Goal: Task Accomplishment & Management: Manage account settings

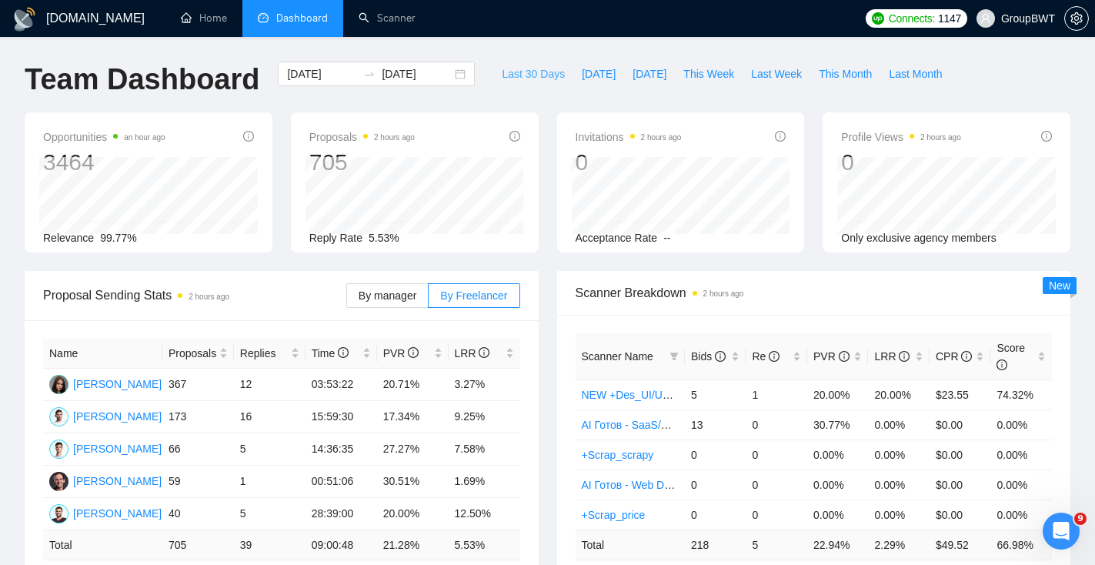
scroll to position [0, 63]
click at [386, 25] on link "Scanner" at bounding box center [387, 18] width 57 height 13
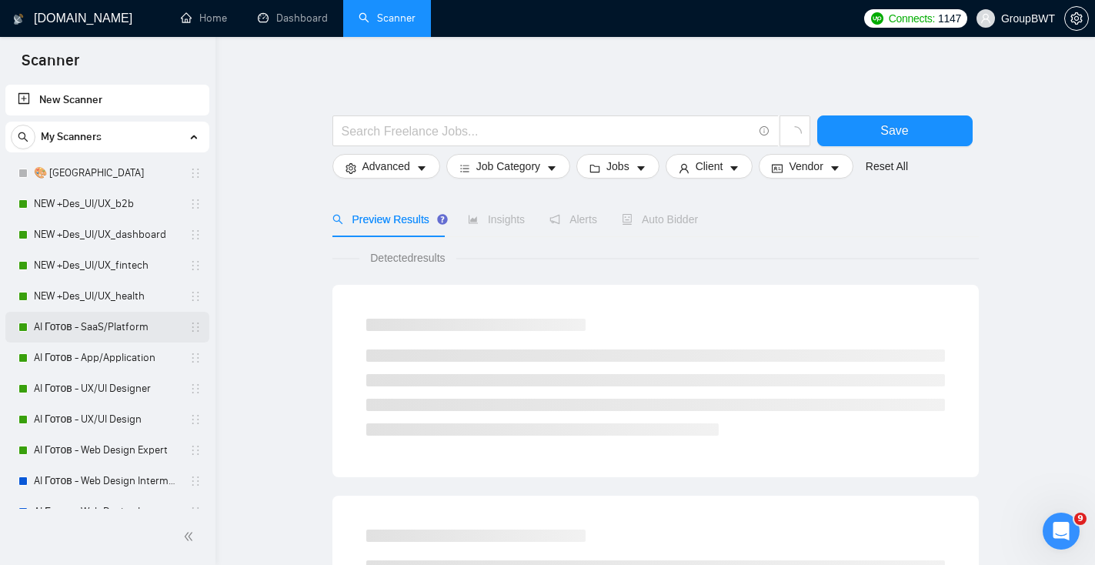
click at [94, 322] on link "AI Готов - SaaS/Platform" at bounding box center [107, 327] width 146 height 31
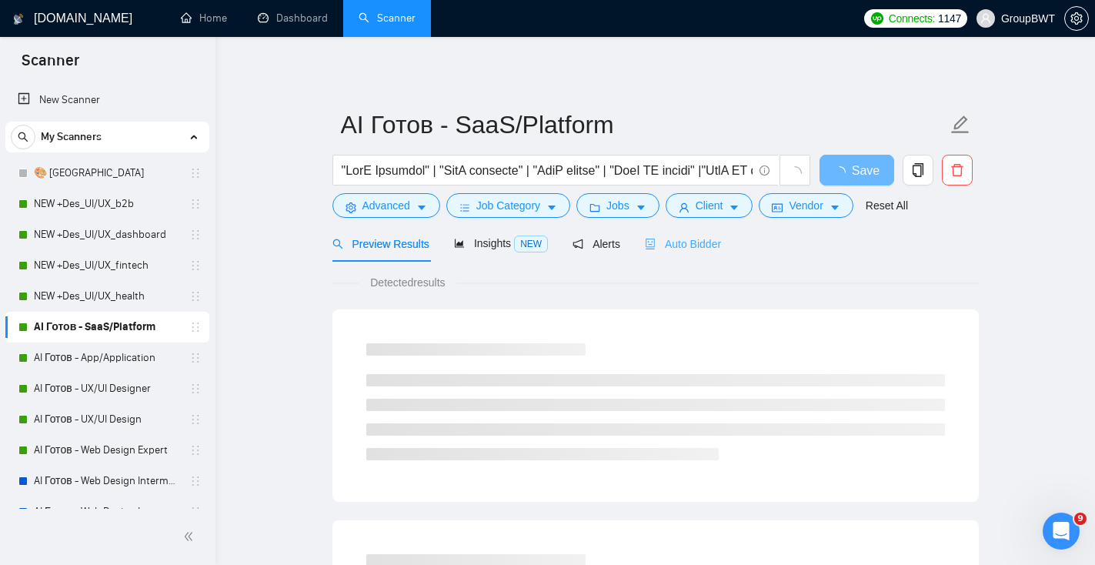
click at [703, 254] on div "Auto Bidder" at bounding box center [683, 243] width 76 height 36
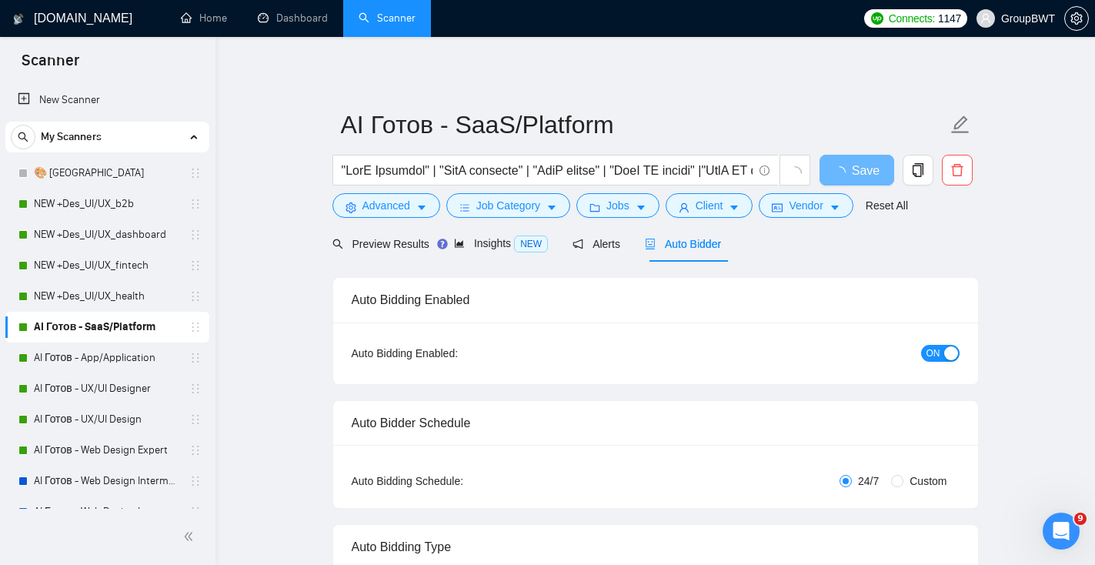
click at [942, 349] on button "ON" at bounding box center [940, 353] width 38 height 17
click at [833, 176] on button "Save" at bounding box center [857, 170] width 75 height 31
drag, startPoint x: 90, startPoint y: 361, endPoint x: 275, endPoint y: 304, distance: 193.3
click at [91, 361] on link "AI Готов - App/Application" at bounding box center [107, 357] width 146 height 31
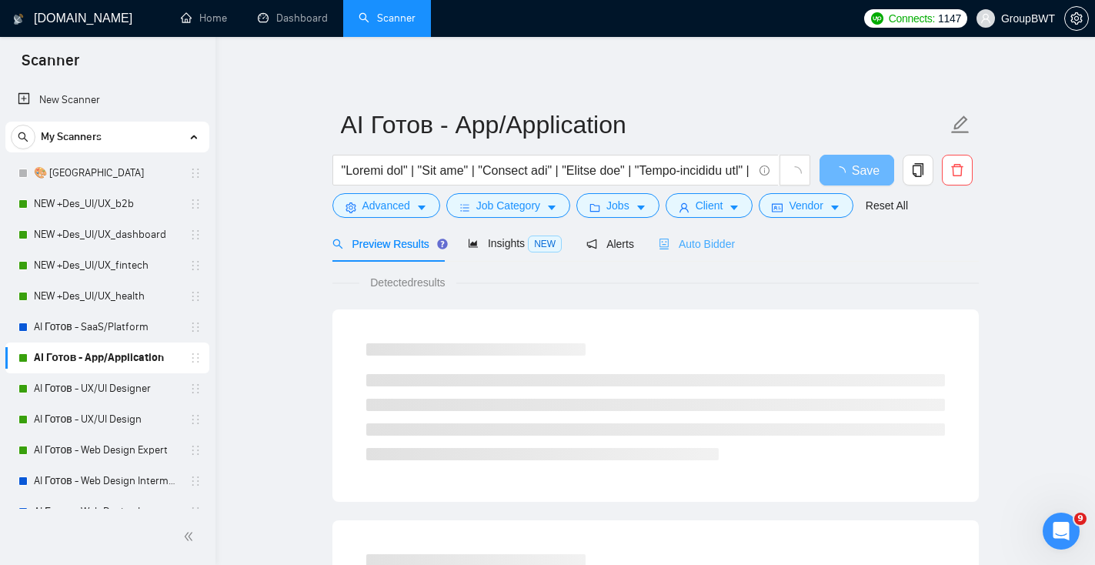
click at [696, 229] on div "Auto Bidder" at bounding box center [697, 243] width 76 height 36
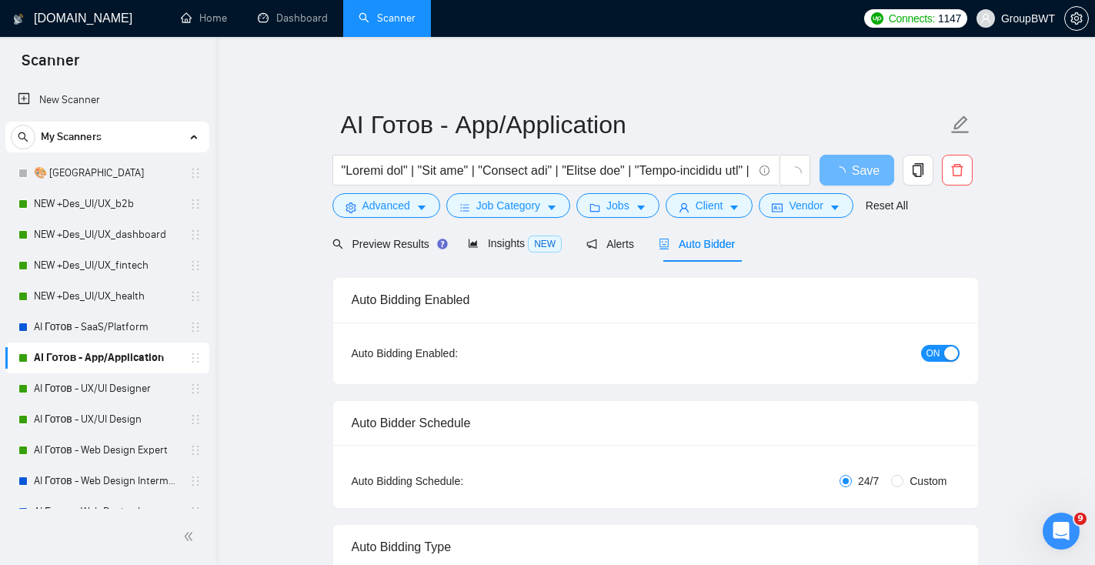
click at [945, 349] on div "button" at bounding box center [951, 353] width 14 height 14
click at [115, 382] on link "AI Готов - UX/UI Designer" at bounding box center [107, 388] width 146 height 31
click at [839, 169] on button "Save" at bounding box center [857, 170] width 75 height 31
click at [85, 383] on link "AI Готов - UX/UI Designer" at bounding box center [107, 388] width 146 height 31
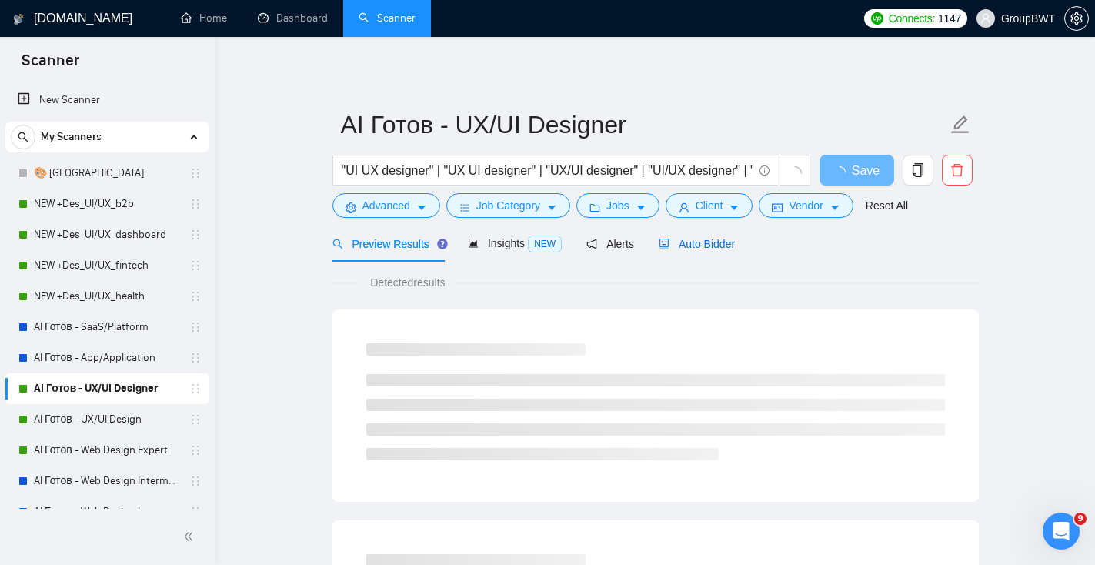
click at [701, 241] on span "Auto Bidder" at bounding box center [697, 244] width 76 height 12
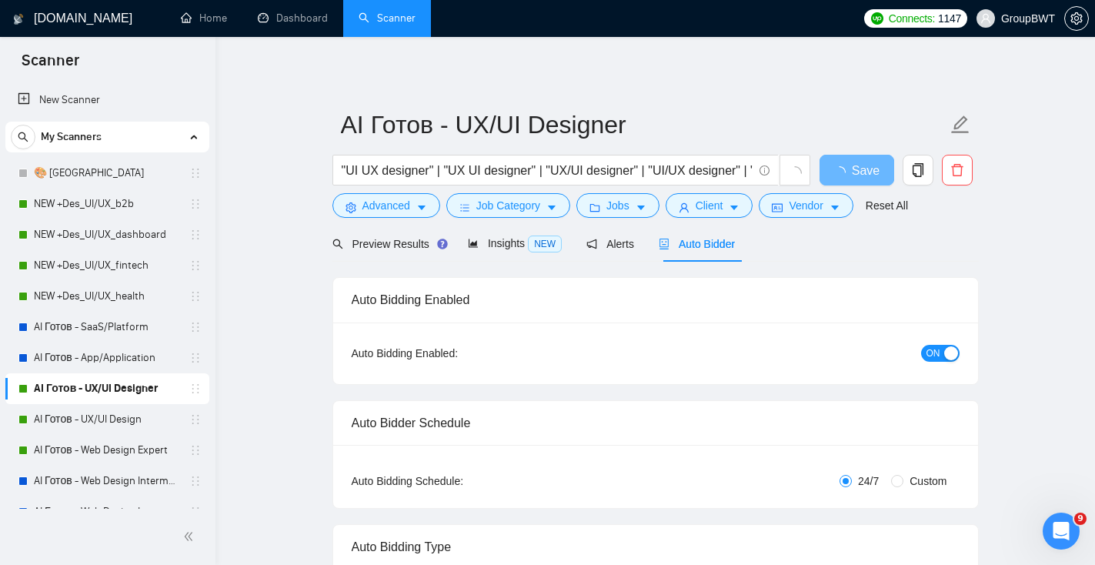
click at [937, 346] on span "ON" at bounding box center [934, 353] width 14 height 17
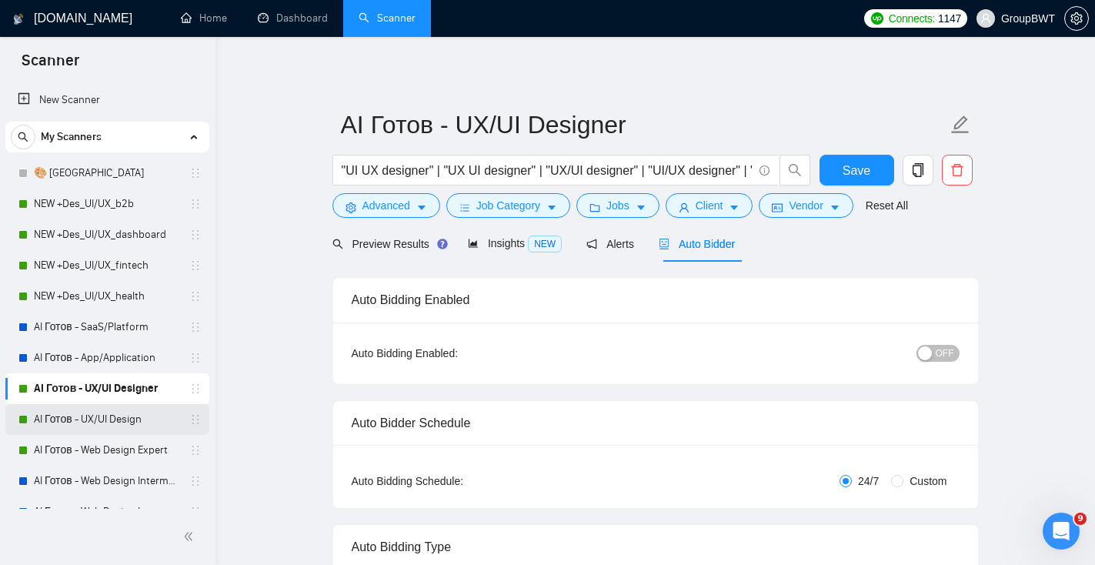
click at [129, 419] on link "AI Готов - UX/UI Design" at bounding box center [107, 419] width 146 height 31
click at [890, 178] on button "Save" at bounding box center [857, 170] width 75 height 31
click at [124, 426] on link "AI Готов - UX/UI Design" at bounding box center [107, 419] width 146 height 31
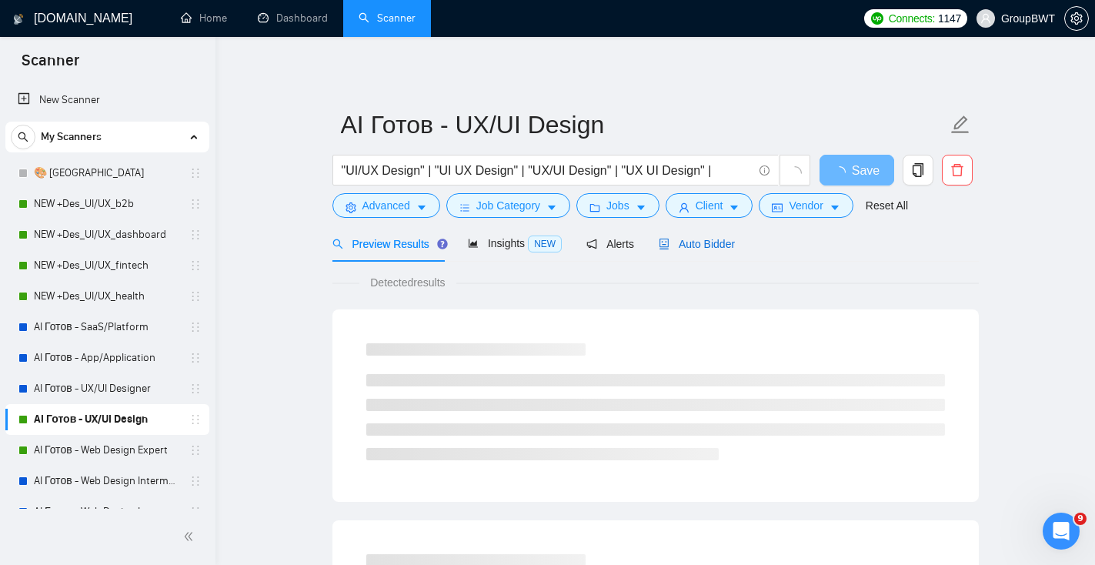
click at [726, 241] on span "Auto Bidder" at bounding box center [697, 244] width 76 height 12
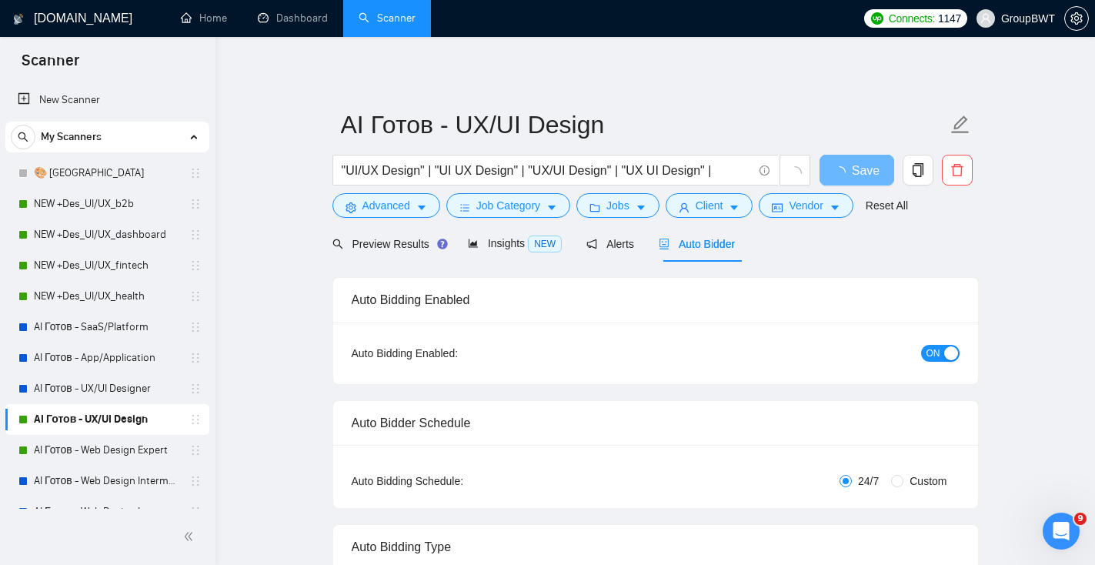
click at [950, 341] on div "ON" at bounding box center [857, 353] width 202 height 25
click at [945, 356] on div "button" at bounding box center [951, 353] width 14 height 14
click at [839, 175] on button "Save" at bounding box center [857, 170] width 75 height 31
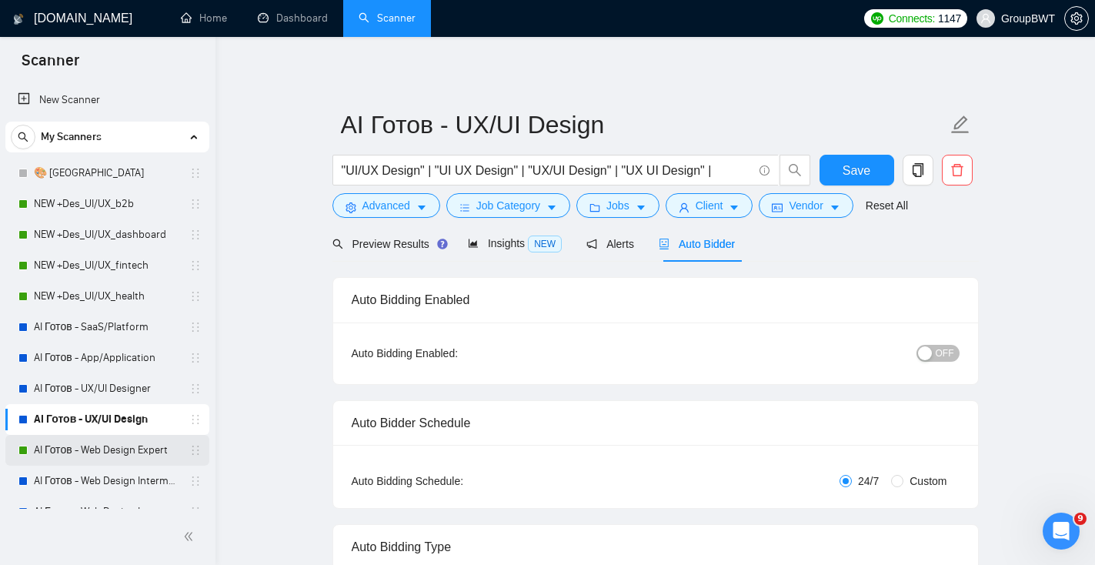
click at [125, 453] on link "AI Готов - Web Design Expert" at bounding box center [107, 450] width 146 height 31
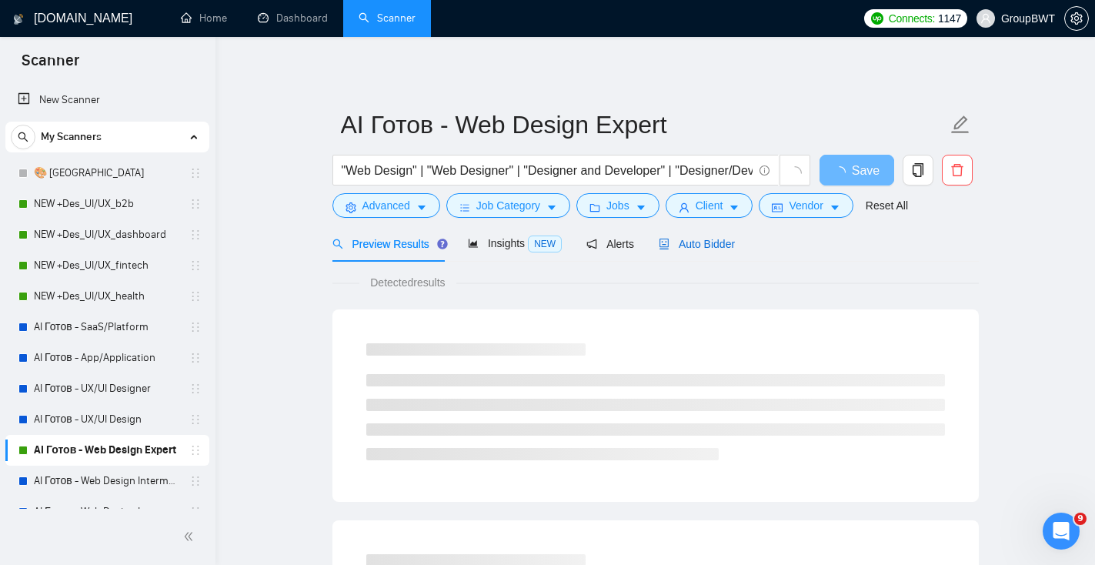
click at [695, 245] on span "Auto Bidder" at bounding box center [697, 244] width 76 height 12
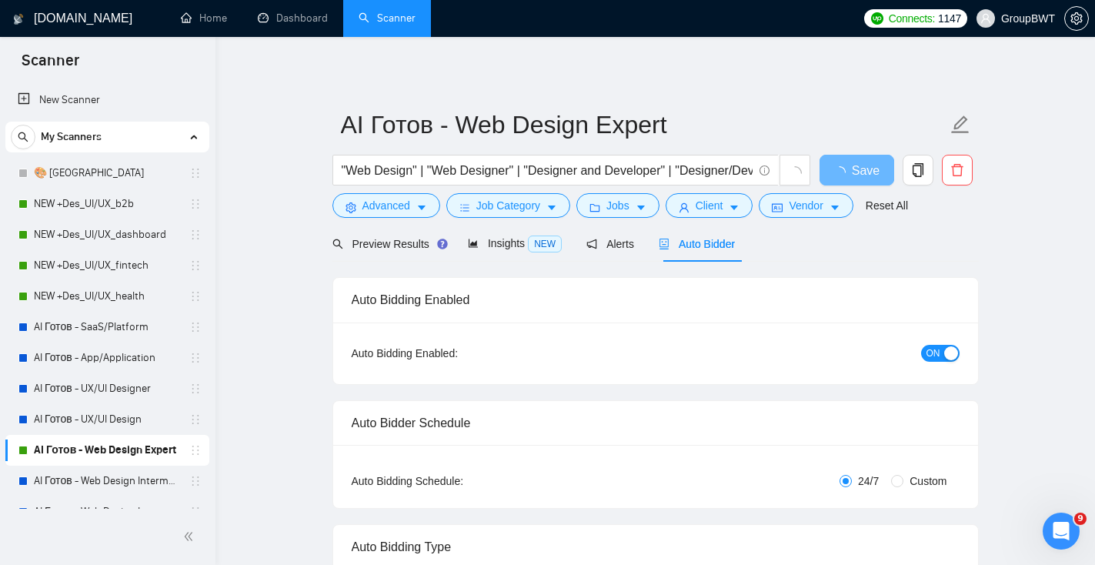
click at [953, 366] on div "Auto Bidding Enabled: ON" at bounding box center [655, 353] width 645 height 62
click at [946, 348] on div "button" at bounding box center [951, 353] width 14 height 14
click at [854, 179] on span "Save" at bounding box center [857, 170] width 28 height 19
